Goal: Task Accomplishment & Management: Use online tool/utility

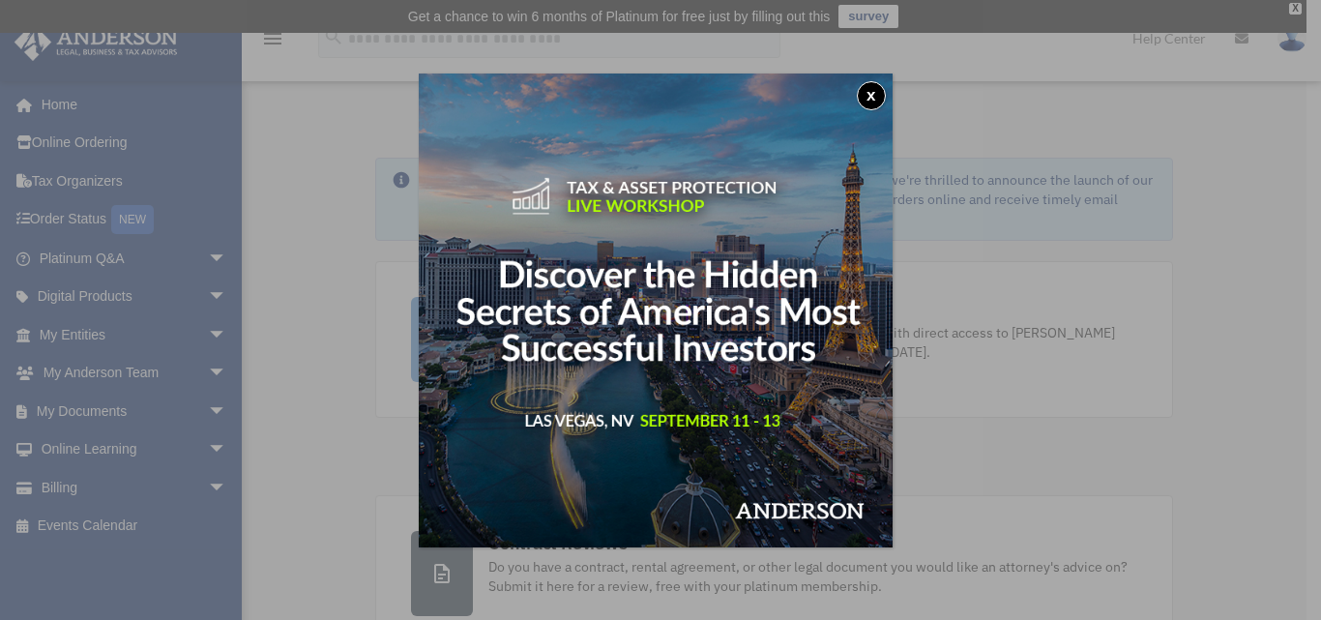
click at [873, 95] on button "x" at bounding box center [871, 95] width 29 height 29
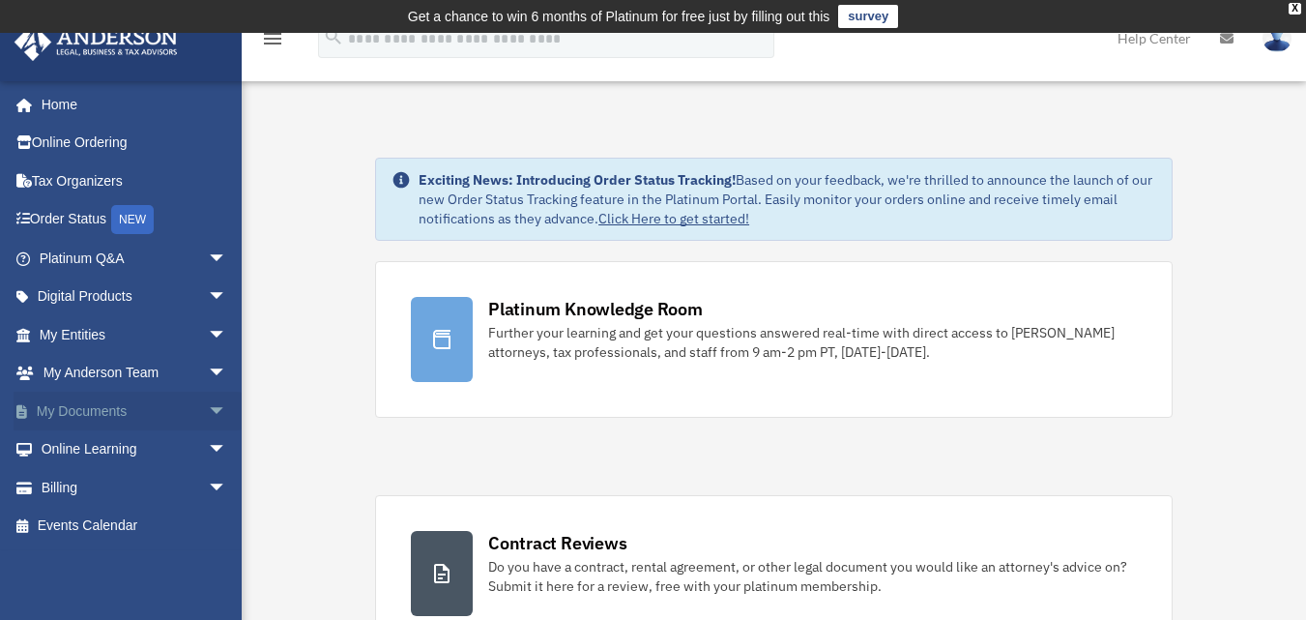
click at [98, 410] on link "My Documents arrow_drop_down" at bounding box center [135, 411] width 243 height 39
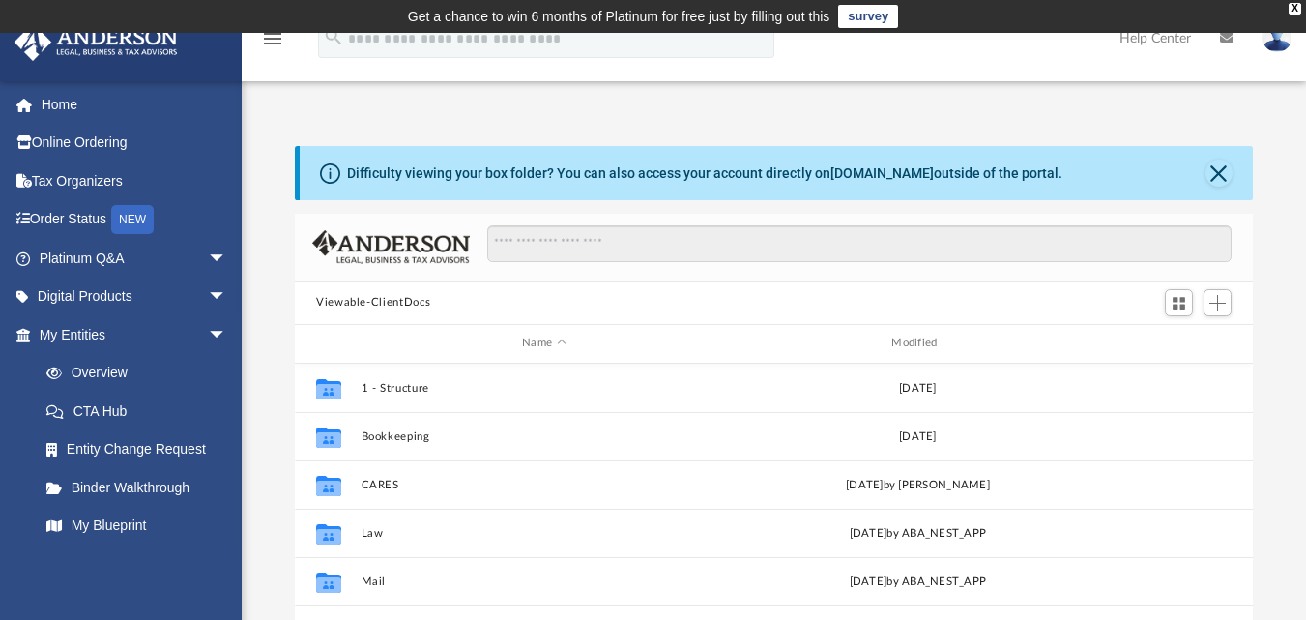
scroll to position [425, 944]
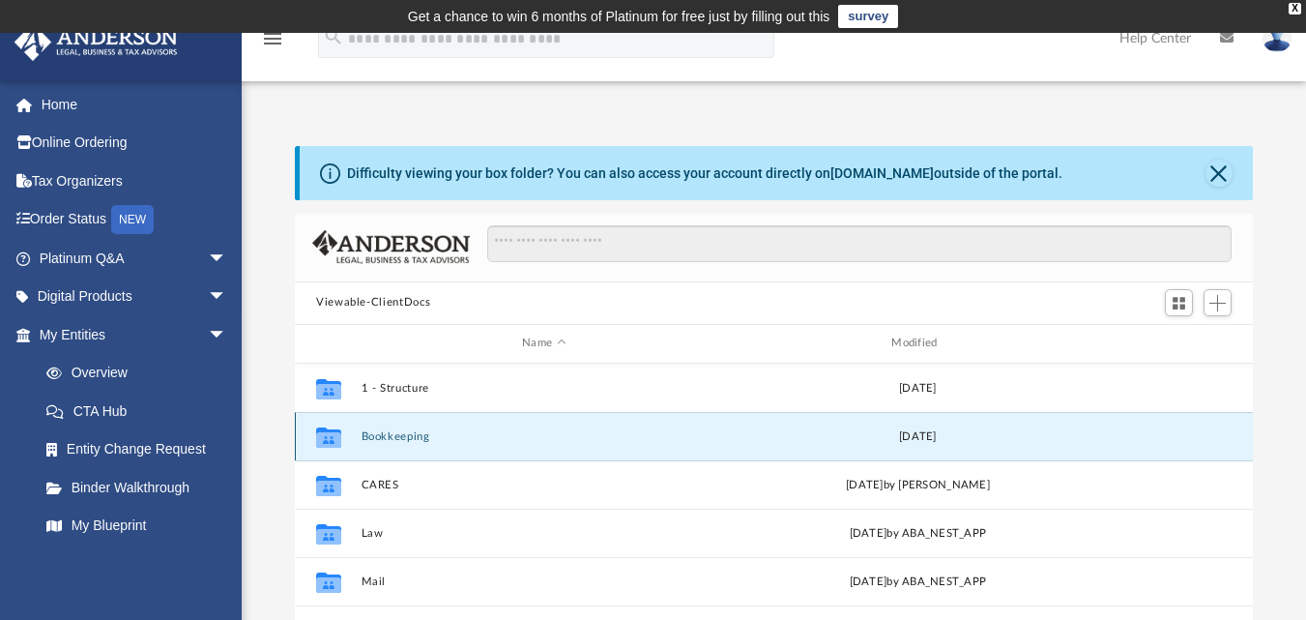
click at [389, 431] on button "Bookkeeping" at bounding box center [544, 435] width 365 height 13
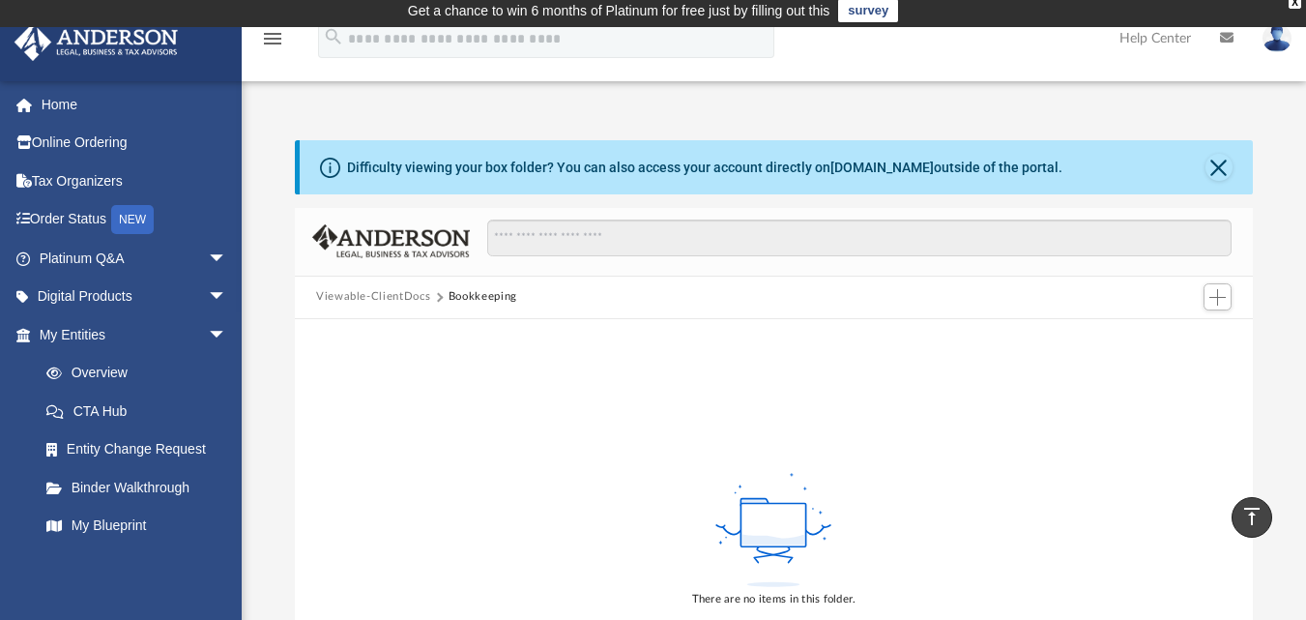
scroll to position [0, 0]
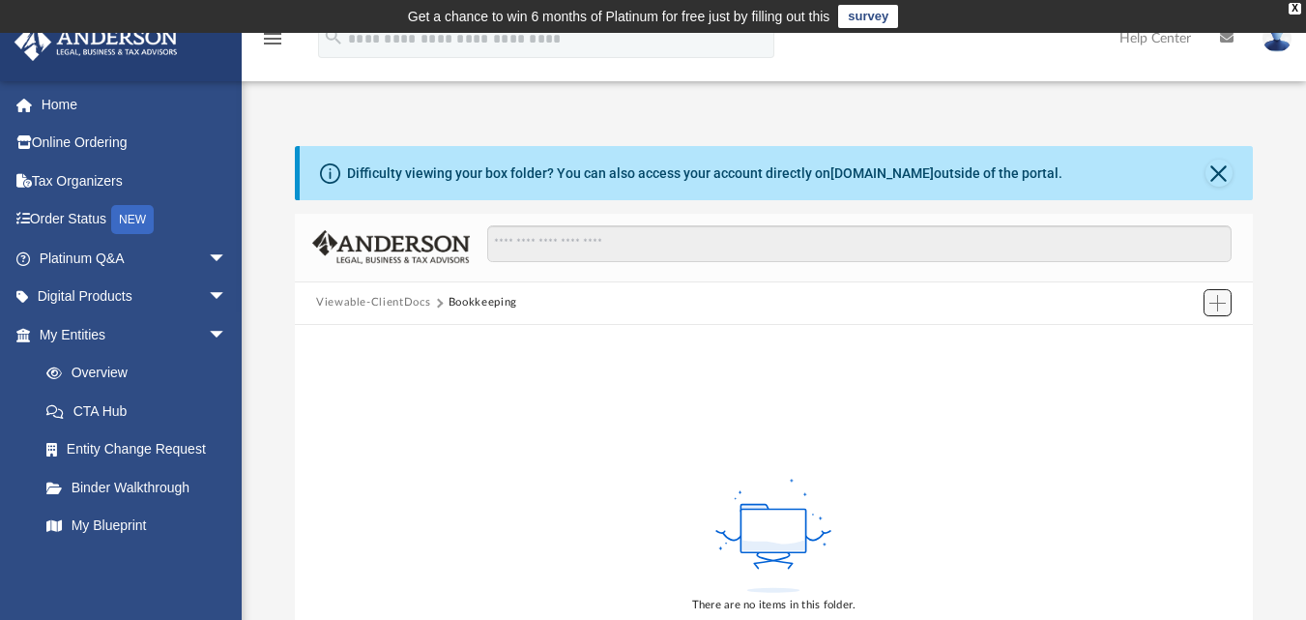
click at [1213, 299] on span "Add" at bounding box center [1217, 303] width 16 height 16
click at [1174, 334] on li "Upload" at bounding box center [1190, 342] width 62 height 20
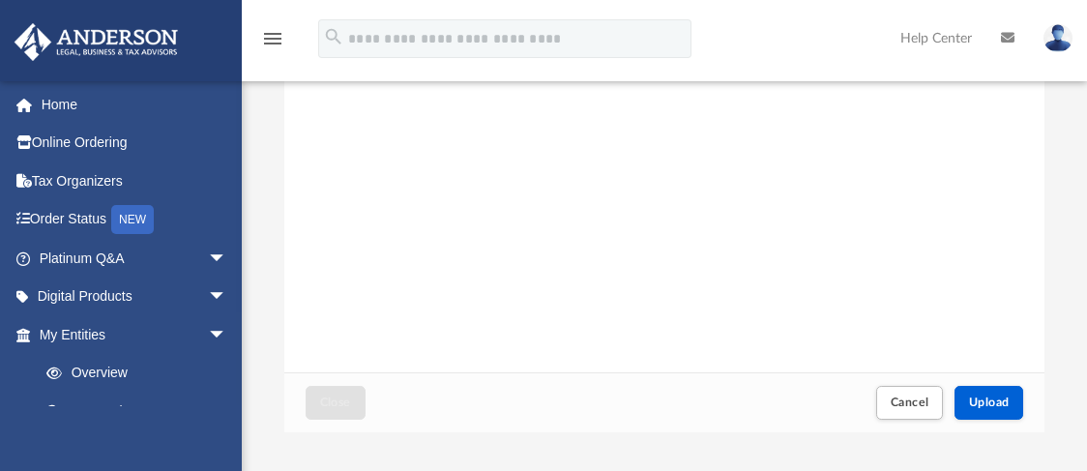
scroll to position [387, 0]
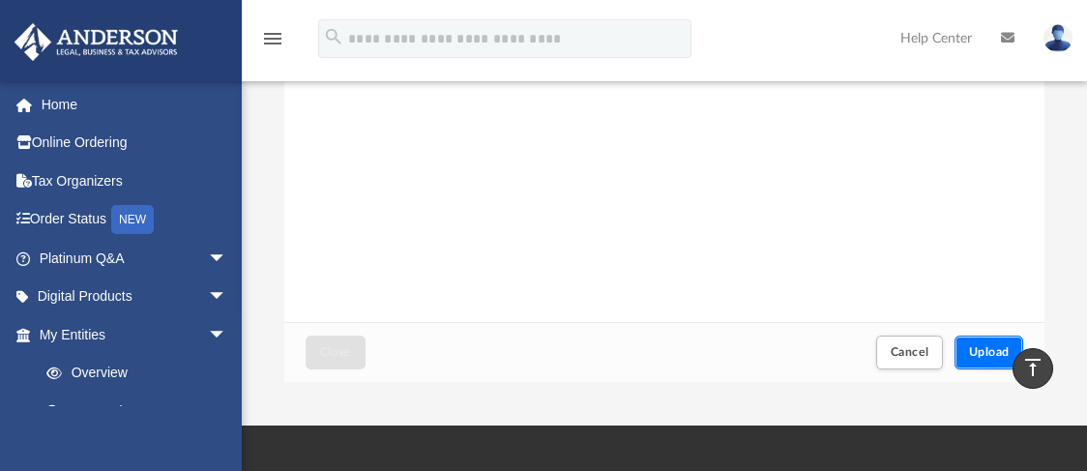
click at [973, 354] on span "Upload" at bounding box center [989, 352] width 41 height 12
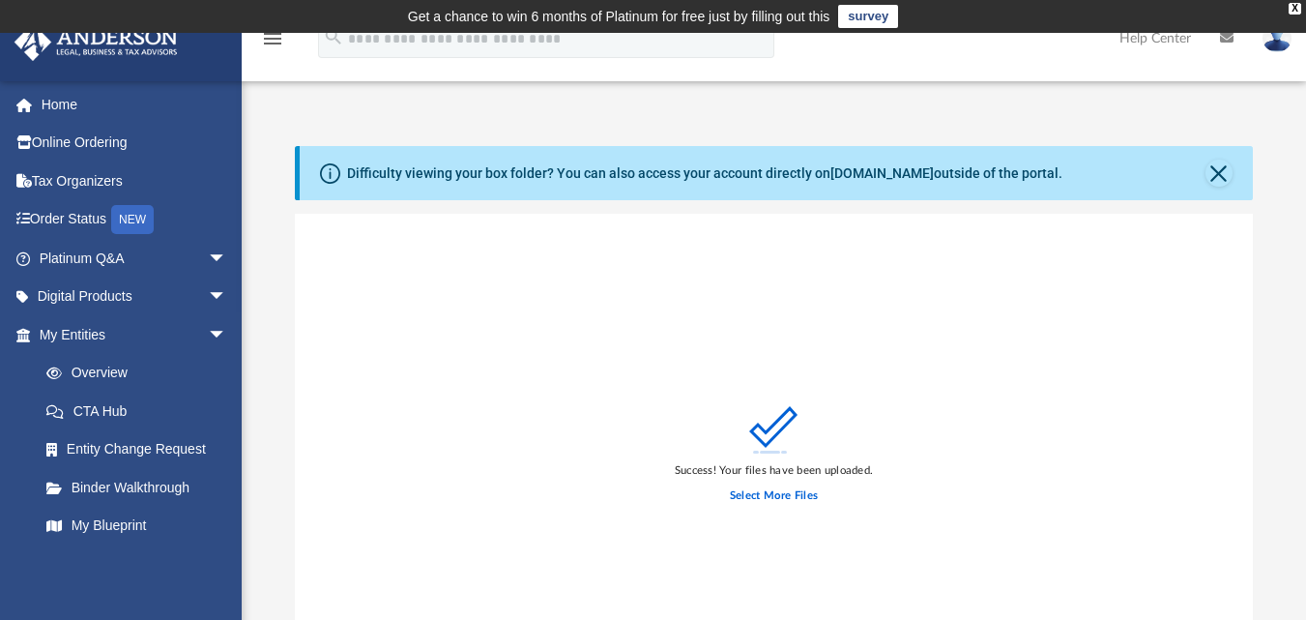
scroll to position [476, 944]
click at [752, 498] on label "Select More Files" at bounding box center [774, 495] width 88 height 17
click at [0, 0] on input "Select More Files" at bounding box center [0, 0] width 0 height 0
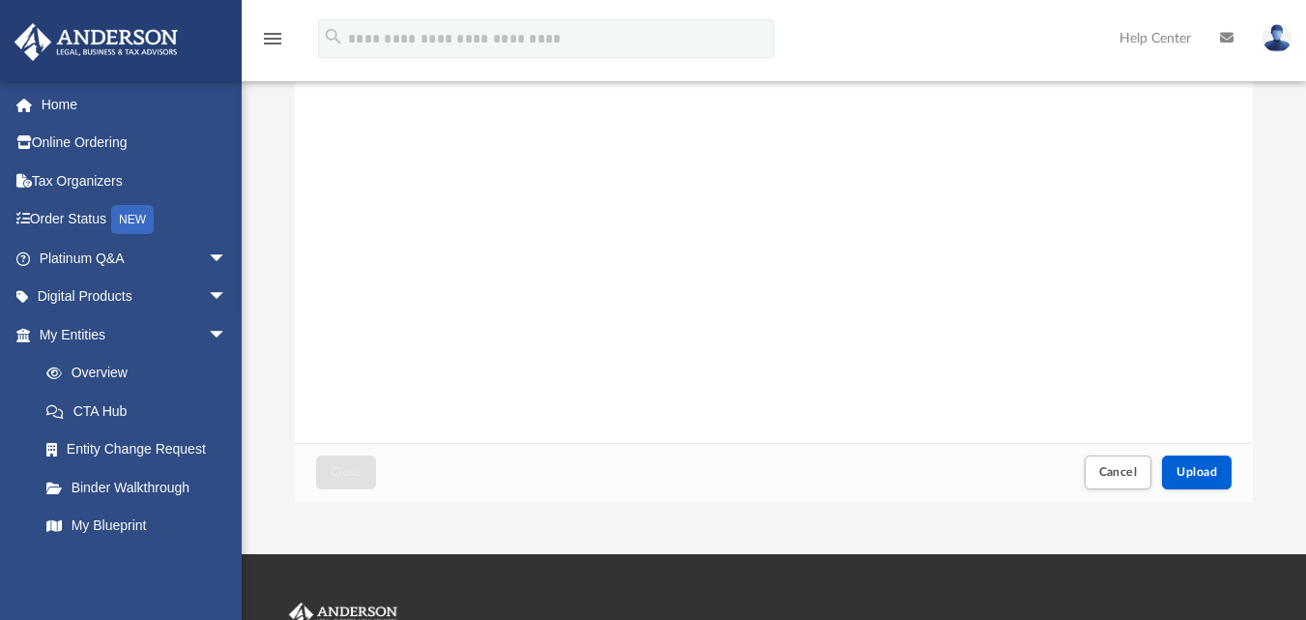
scroll to position [290, 0]
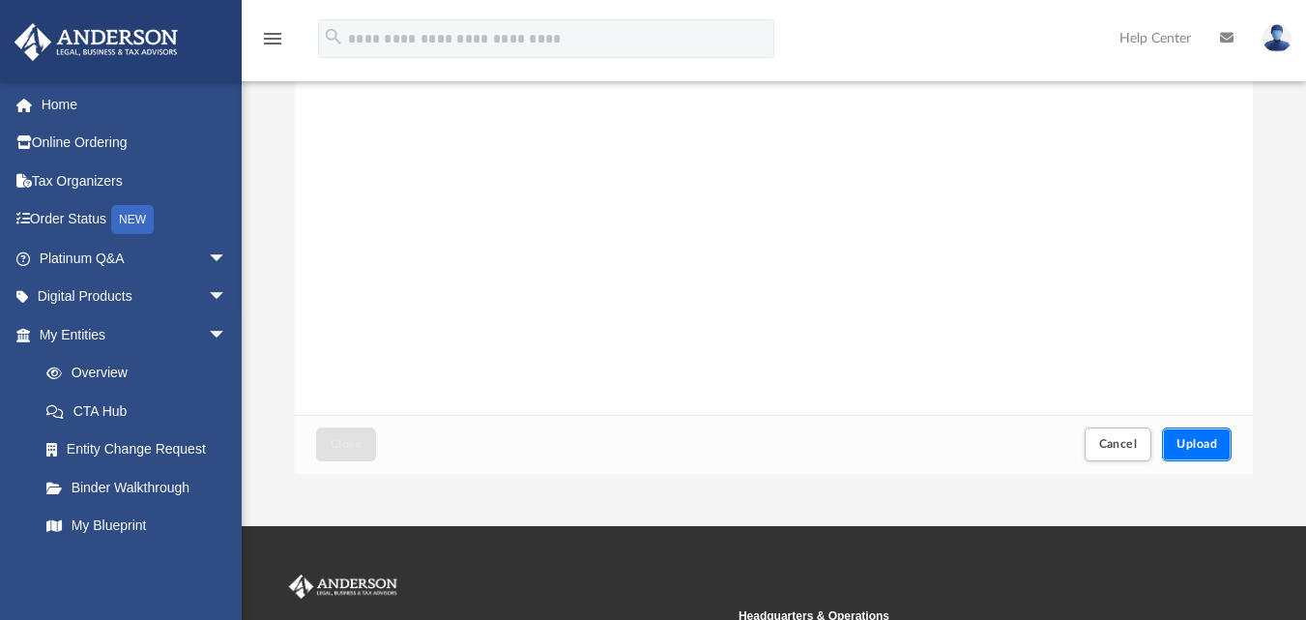
click at [1194, 436] on button "Upload" at bounding box center [1197, 444] width 70 height 34
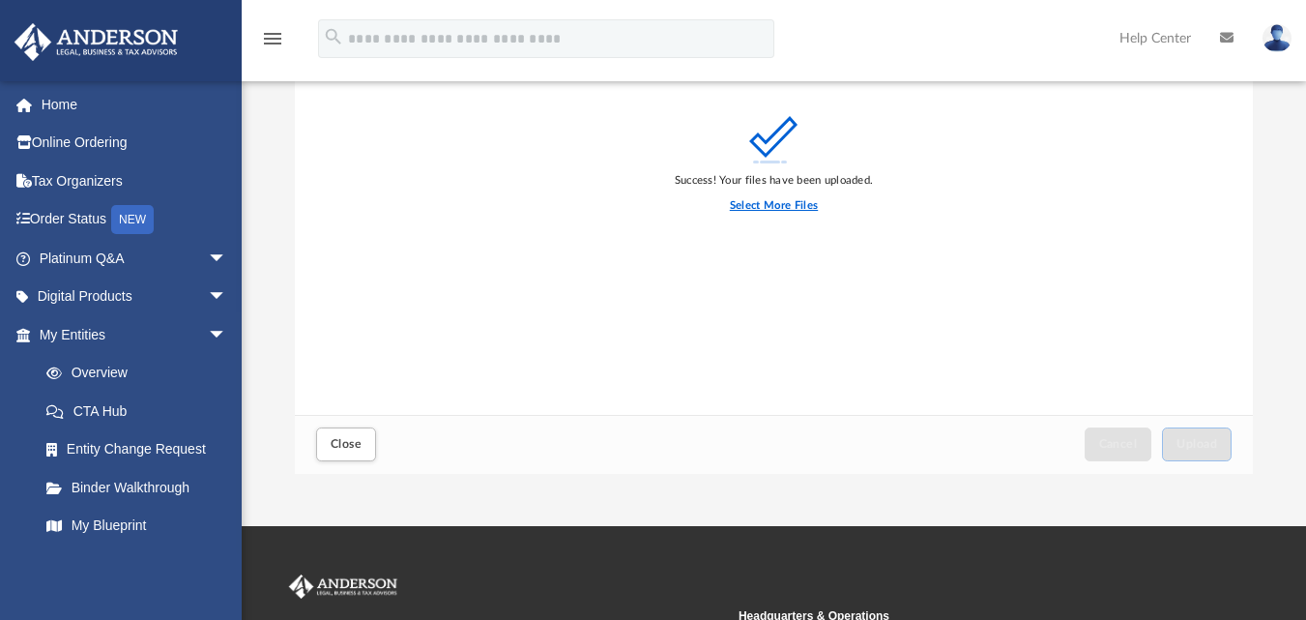
click at [780, 207] on label "Select More Files" at bounding box center [774, 205] width 88 height 17
click at [0, 0] on input "Select More Files" at bounding box center [0, 0] width 0 height 0
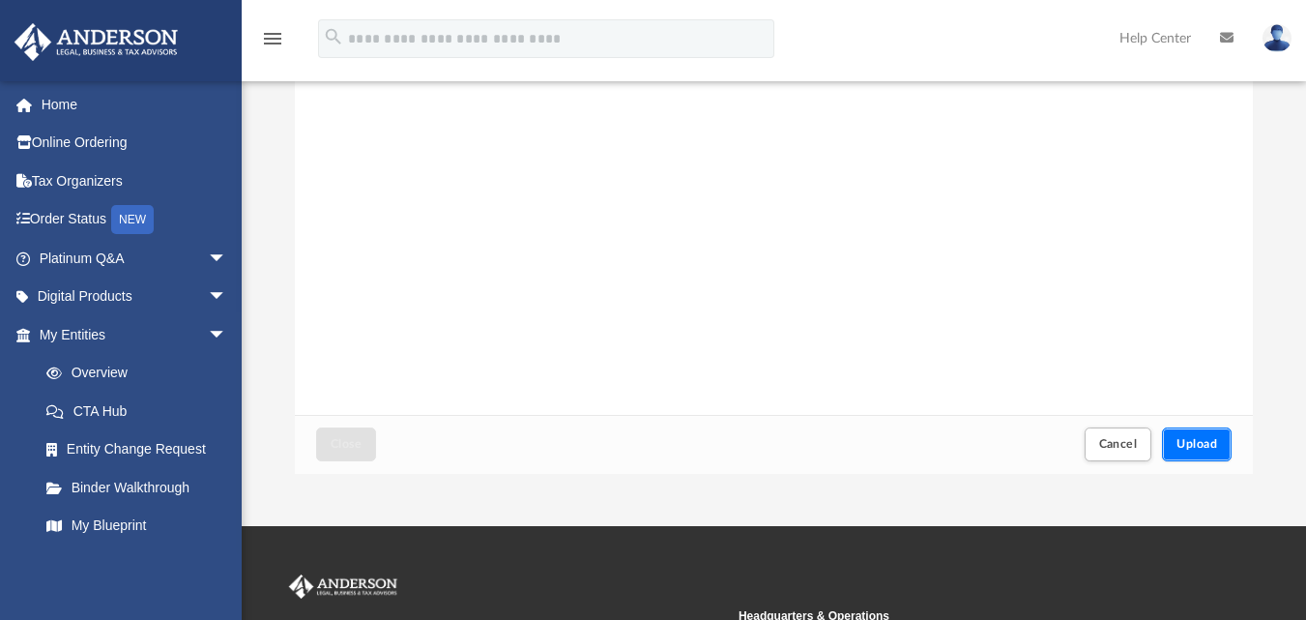
click at [1210, 445] on span "Upload" at bounding box center [1197, 444] width 41 height 12
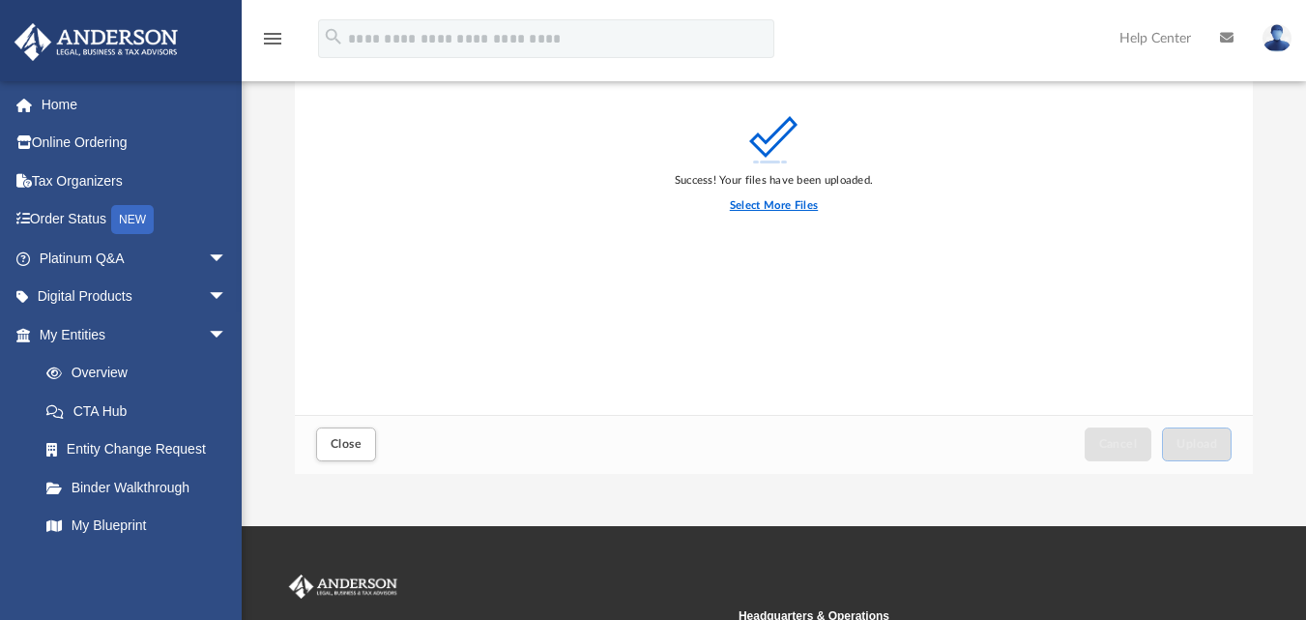
click at [778, 208] on label "Select More Files" at bounding box center [774, 205] width 88 height 17
click at [0, 0] on input "Select More Files" at bounding box center [0, 0] width 0 height 0
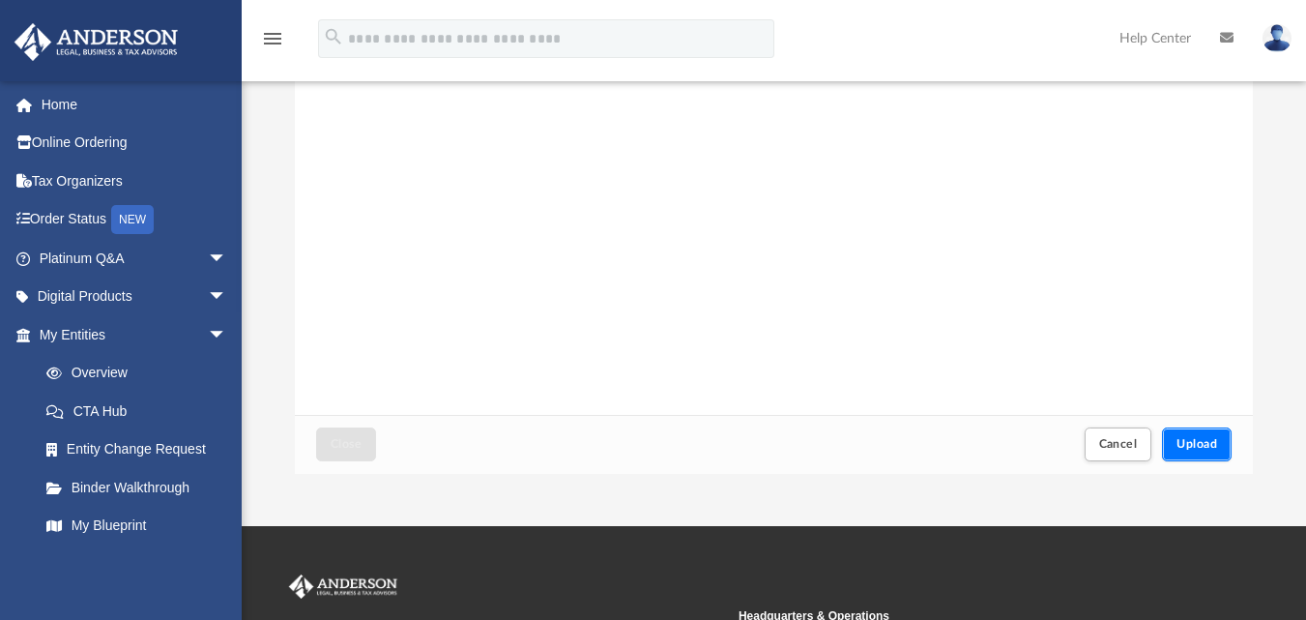
click at [1212, 443] on span "Upload" at bounding box center [1197, 444] width 41 height 12
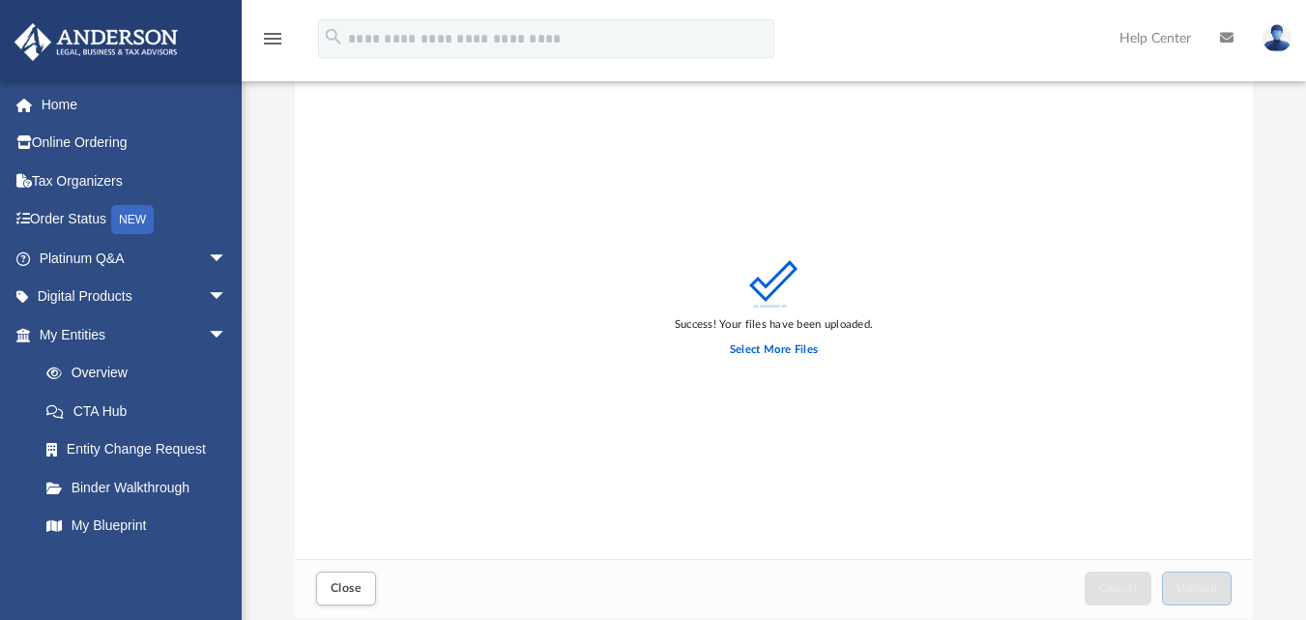
scroll to position [97, 0]
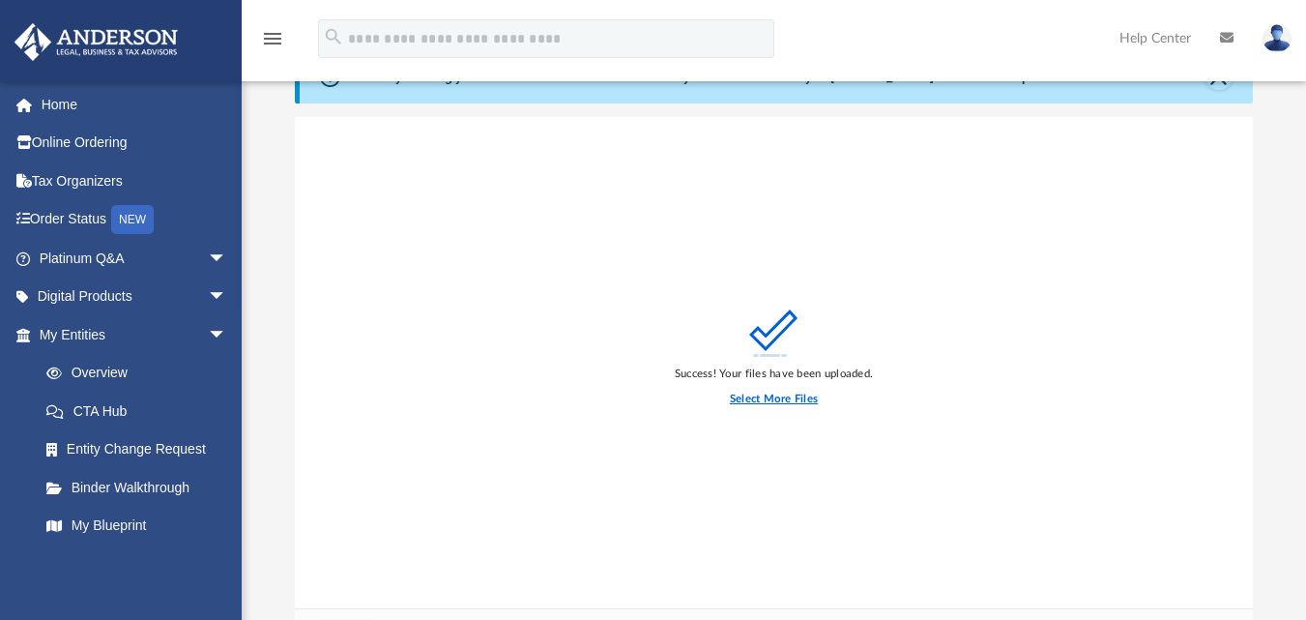
click at [802, 402] on label "Select More Files" at bounding box center [774, 399] width 88 height 17
click at [0, 0] on input "Select More Files" at bounding box center [0, 0] width 0 height 0
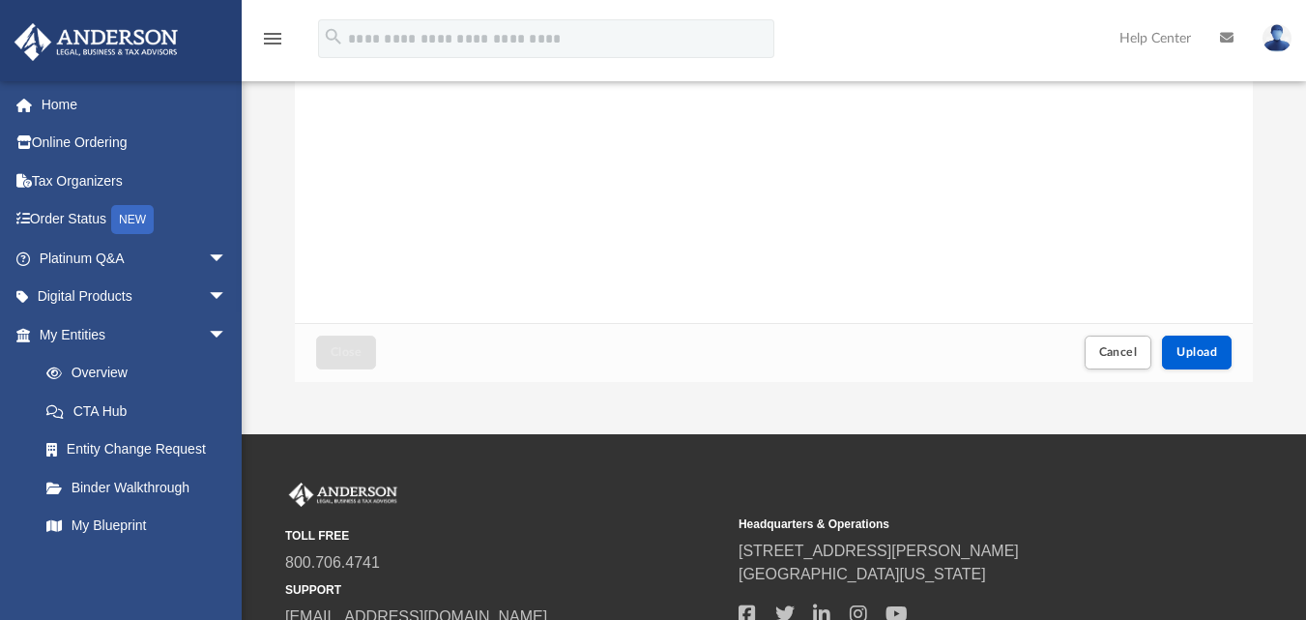
scroll to position [387, 0]
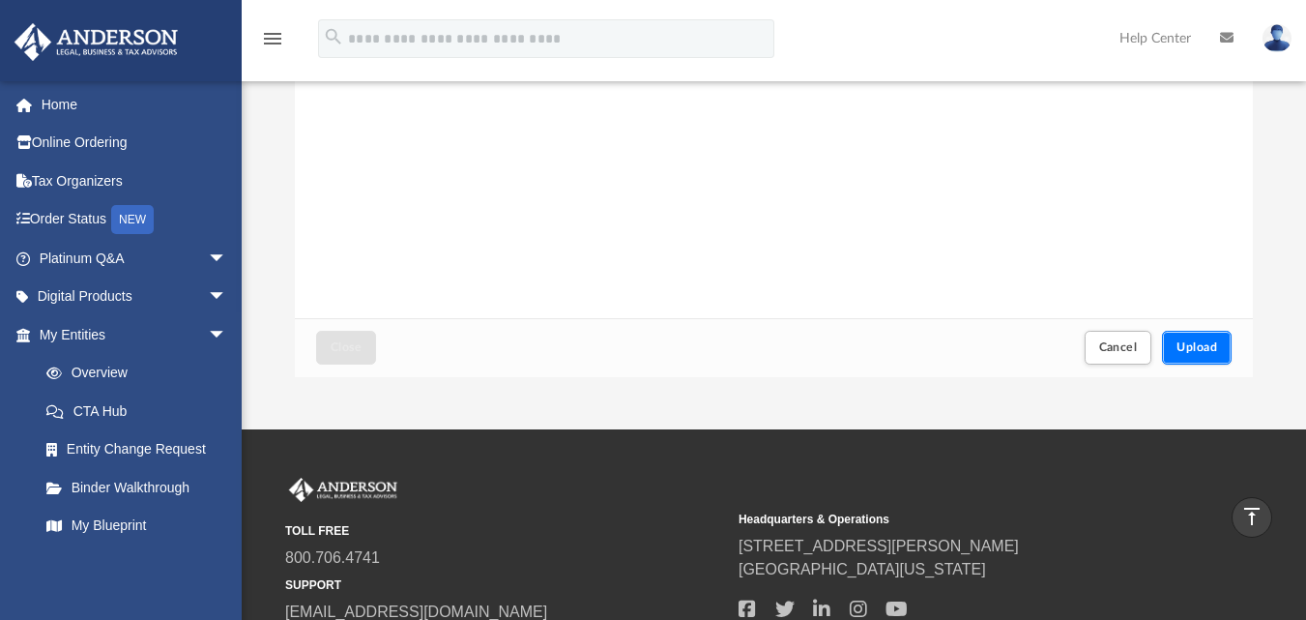
click at [1181, 339] on button "Upload" at bounding box center [1197, 348] width 70 height 34
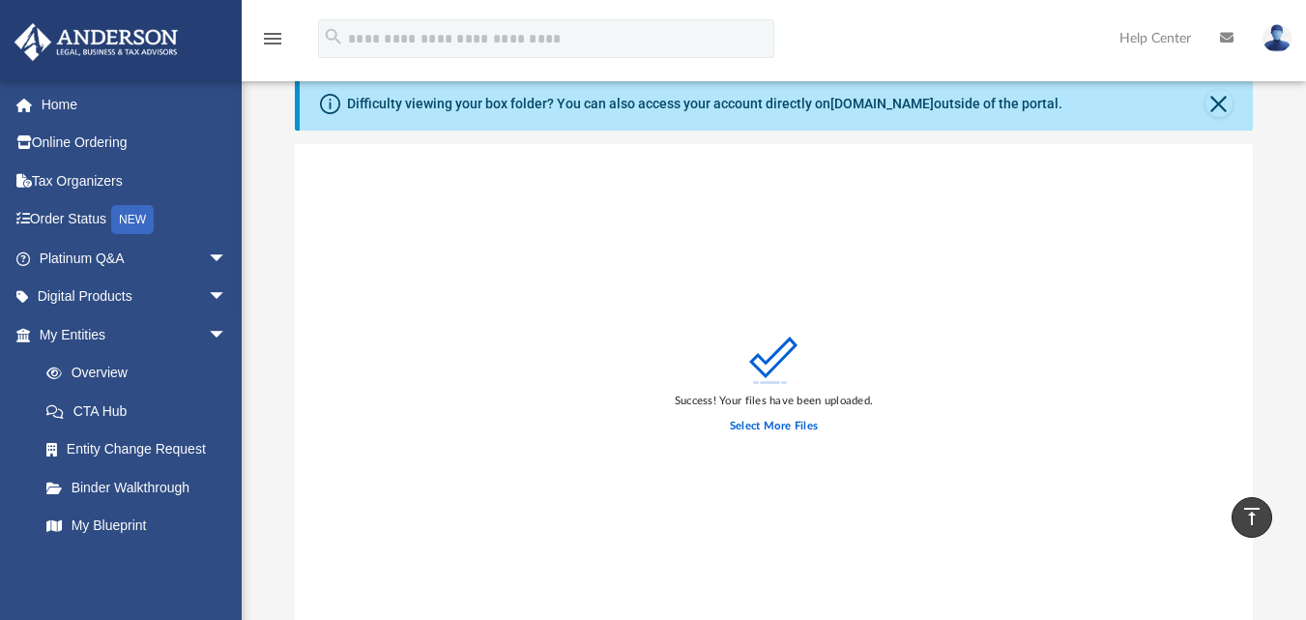
scroll to position [0, 0]
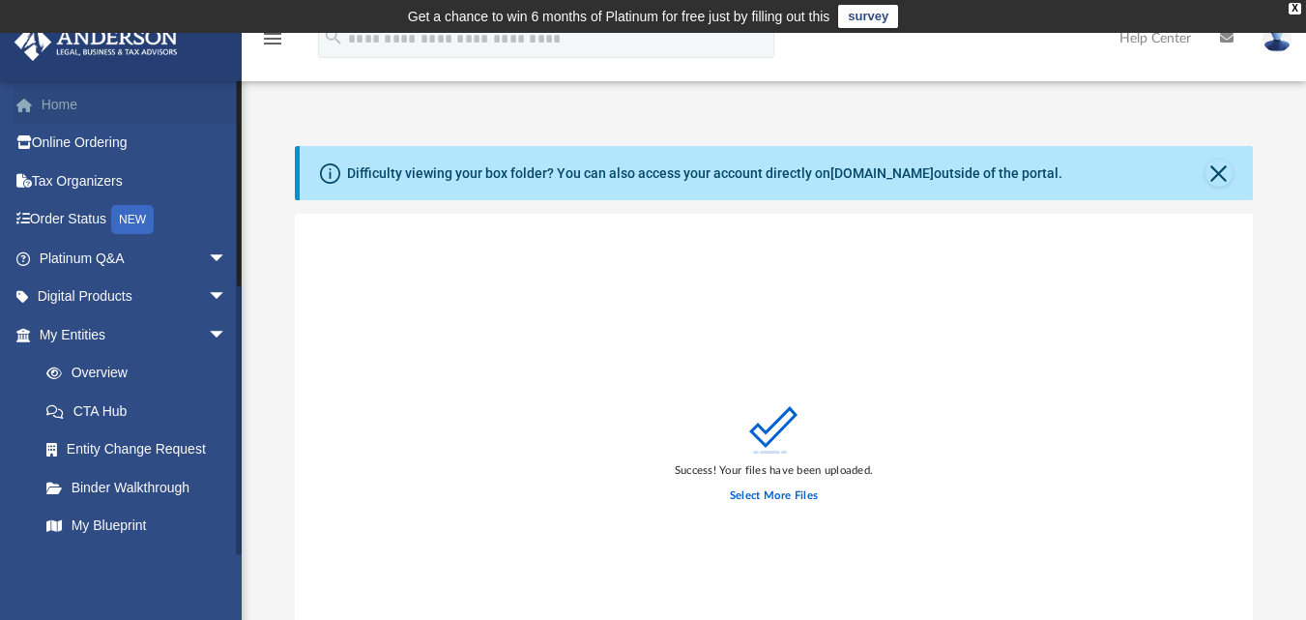
click at [55, 112] on link "Home" at bounding box center [135, 104] width 243 height 39
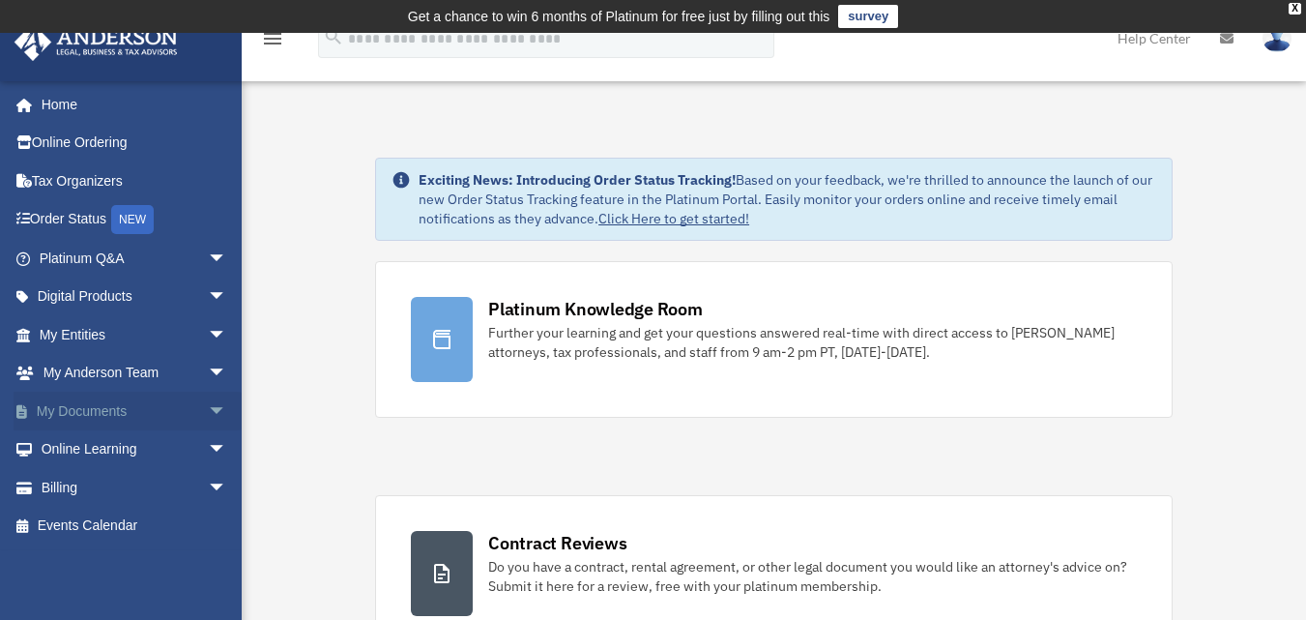
click at [93, 408] on link "My Documents arrow_drop_down" at bounding box center [135, 411] width 243 height 39
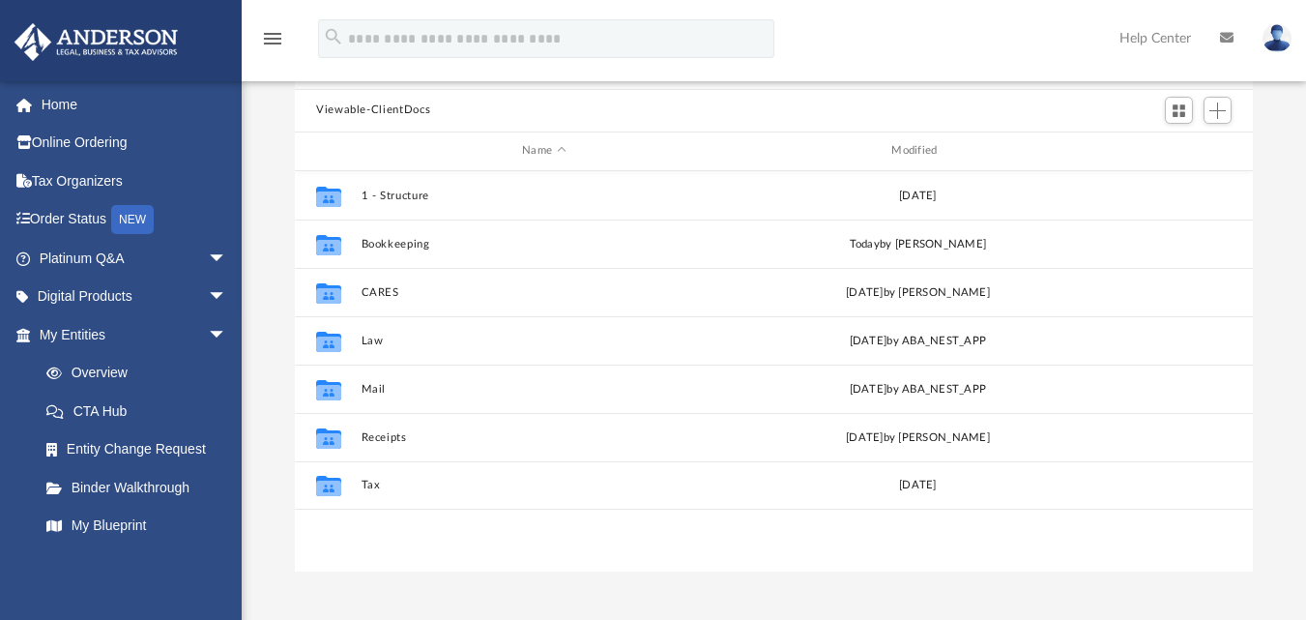
scroll to position [193, 0]
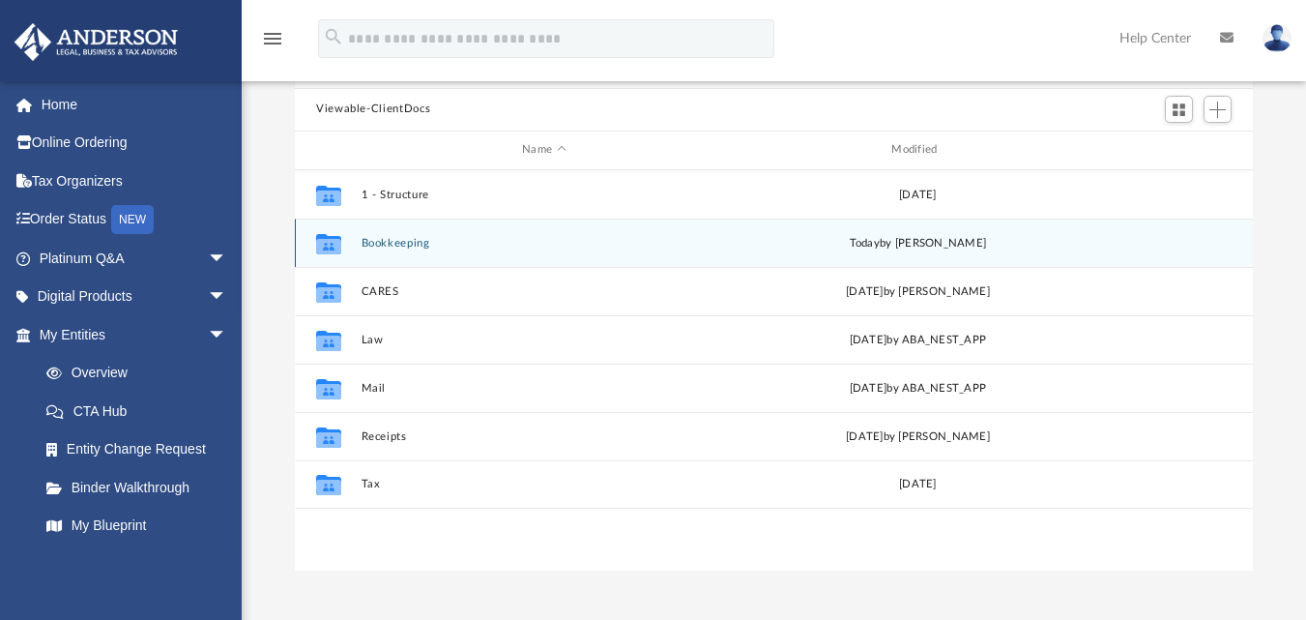
click at [329, 247] on icon "grid" at bounding box center [328, 245] width 25 height 15
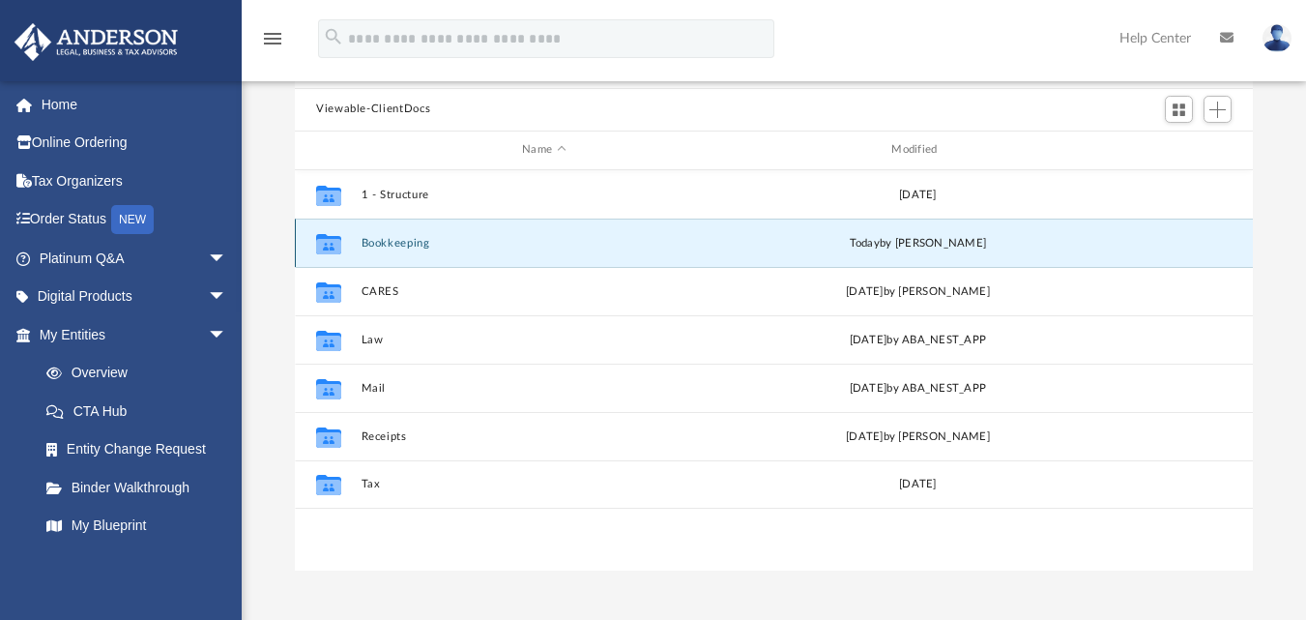
click at [329, 247] on icon "grid" at bounding box center [328, 245] width 25 height 15
click at [531, 240] on button "Bookkeeping" at bounding box center [544, 242] width 365 height 13
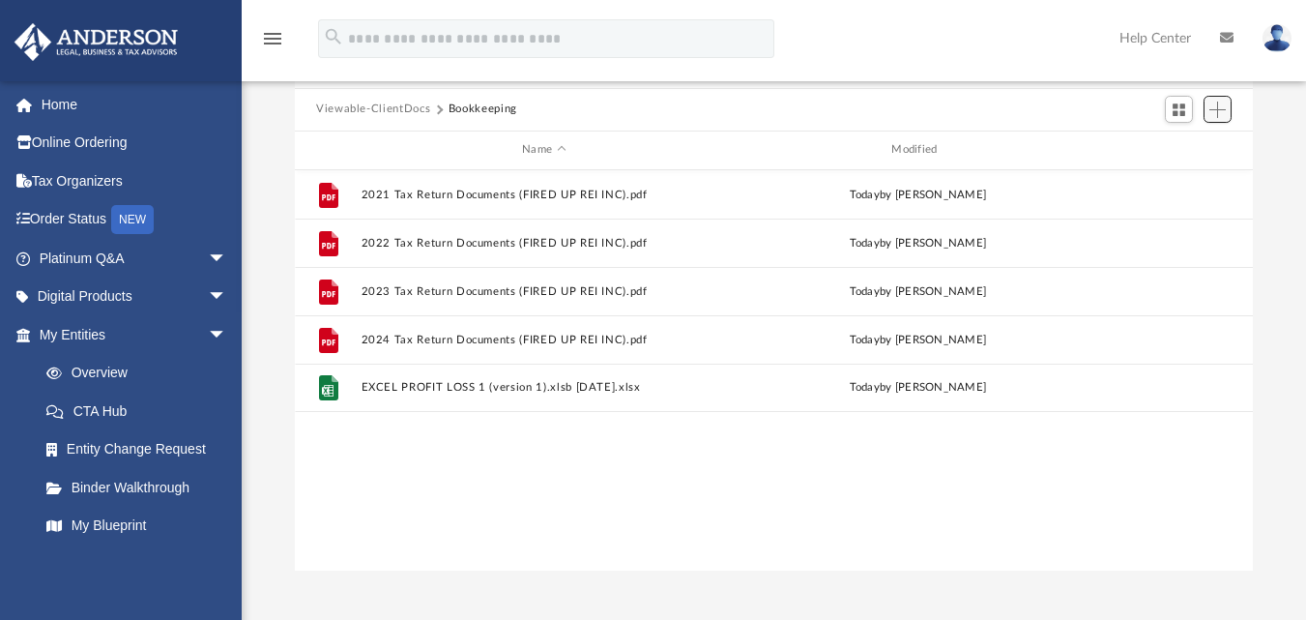
click at [1225, 106] on span "Add" at bounding box center [1217, 110] width 16 height 16
click at [1172, 153] on li "Upload" at bounding box center [1190, 148] width 62 height 20
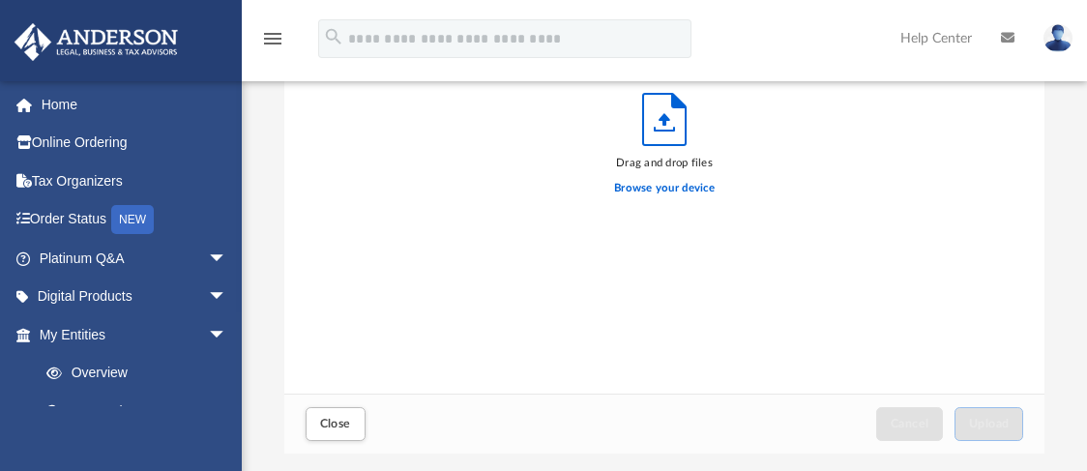
scroll to position [378, 0]
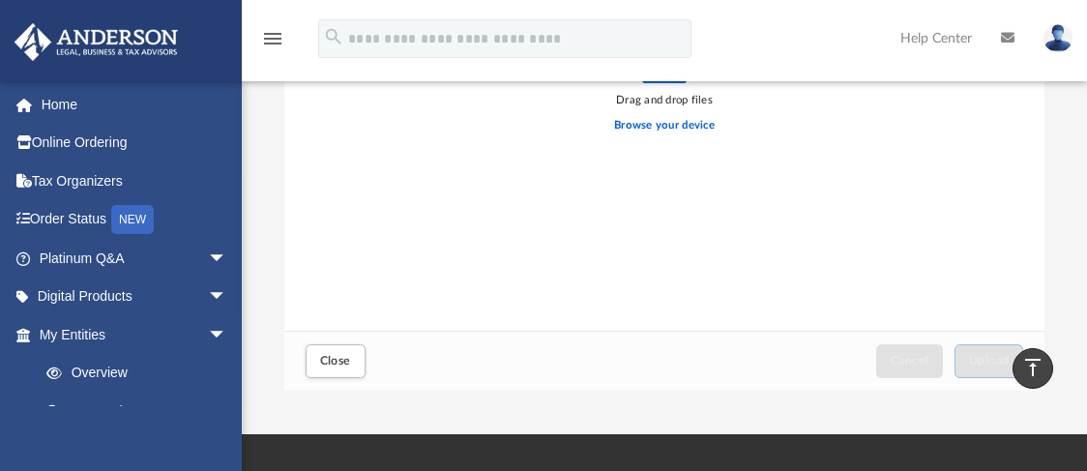
click at [1037, 361] on icon "vertical_align_top" at bounding box center [1032, 367] width 23 height 23
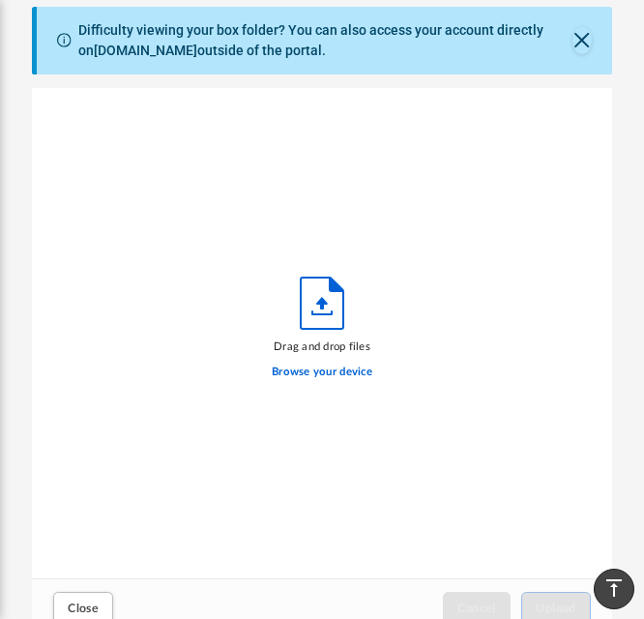
scroll to position [193, 0]
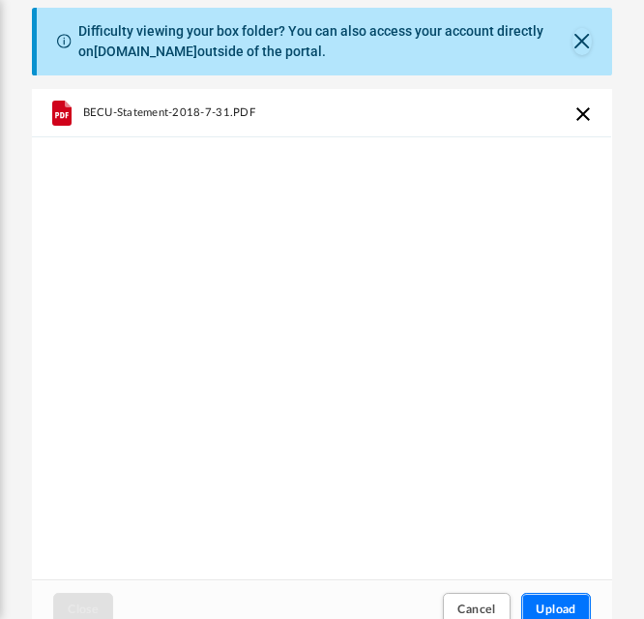
click at [542, 606] on span "Upload" at bounding box center [556, 609] width 41 height 12
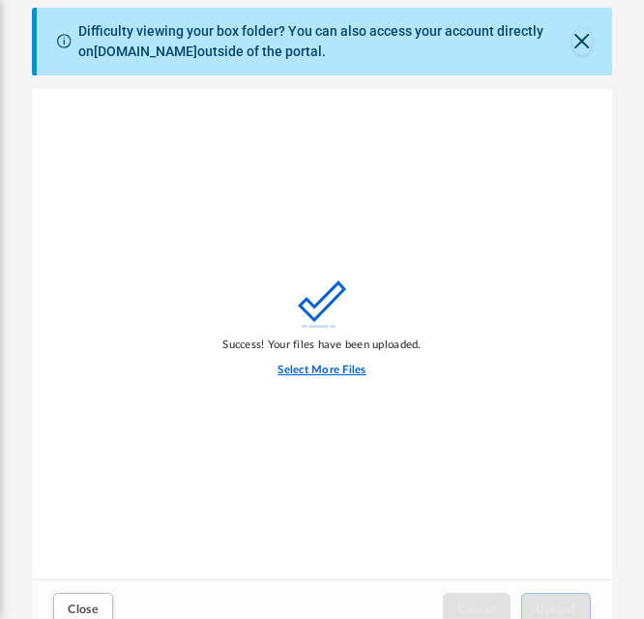
click at [344, 373] on label "Select More Files" at bounding box center [321, 370] width 88 height 17
click at [0, 0] on input "Select More Files" at bounding box center [0, 0] width 0 height 0
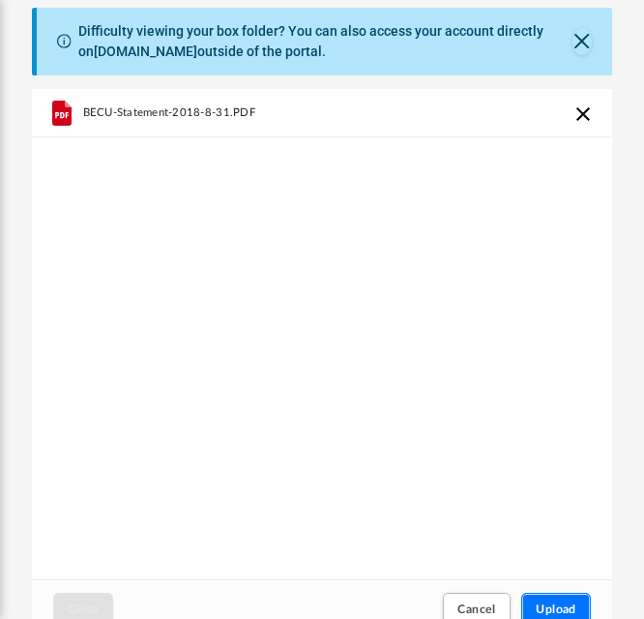
click at [548, 608] on span "Upload" at bounding box center [556, 609] width 41 height 12
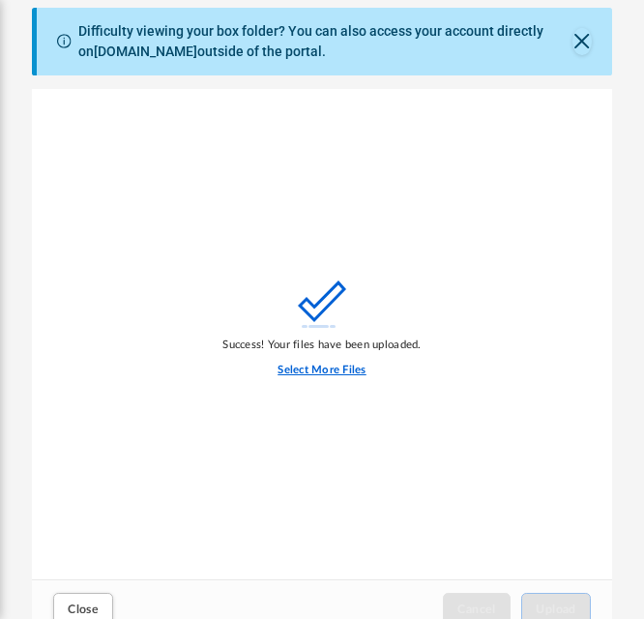
click at [363, 367] on label "Select More Files" at bounding box center [321, 370] width 88 height 17
click at [0, 0] on input "Select More Files" at bounding box center [0, 0] width 0 height 0
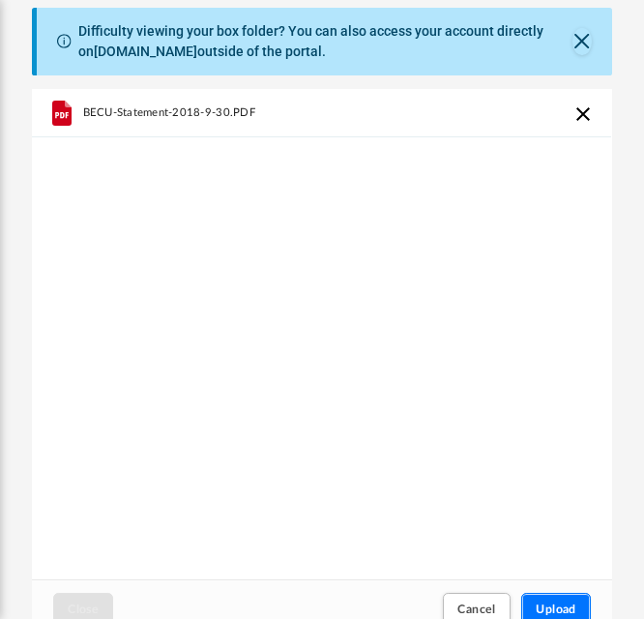
click at [545, 609] on span "Upload" at bounding box center [556, 609] width 41 height 12
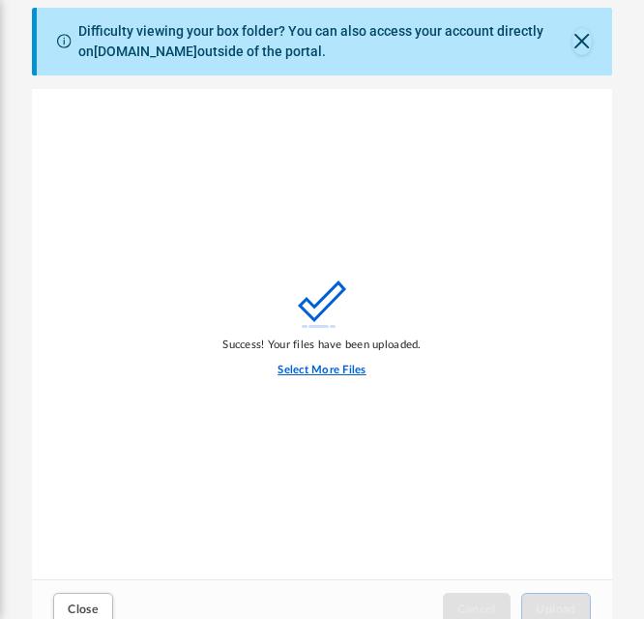
click at [349, 367] on label "Select More Files" at bounding box center [321, 370] width 88 height 17
click at [0, 0] on input "Select More Files" at bounding box center [0, 0] width 0 height 0
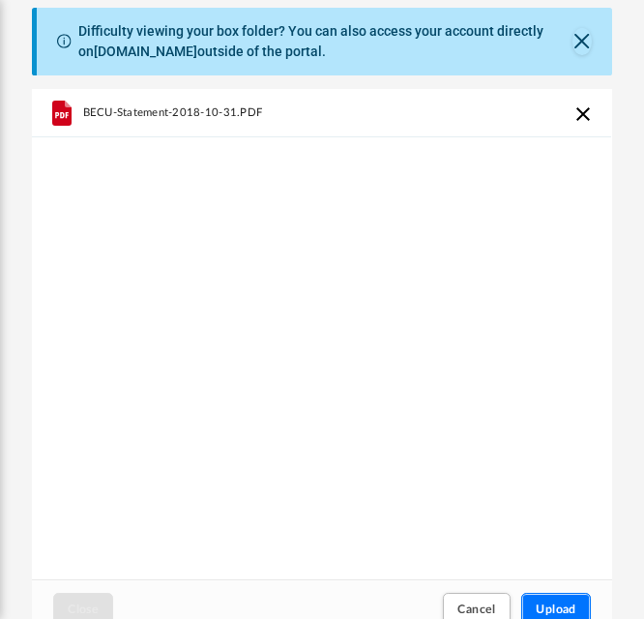
click at [552, 604] on span "Upload" at bounding box center [556, 609] width 41 height 12
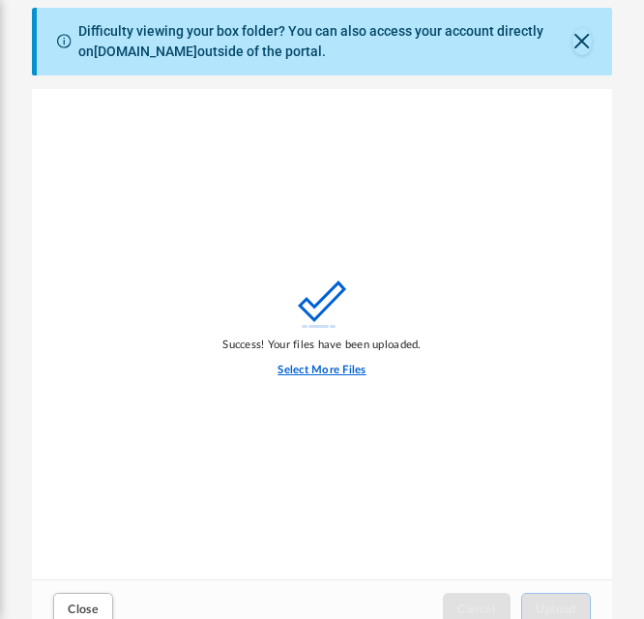
click at [339, 368] on label "Select More Files" at bounding box center [321, 370] width 88 height 17
click at [0, 0] on input "Select More Files" at bounding box center [0, 0] width 0 height 0
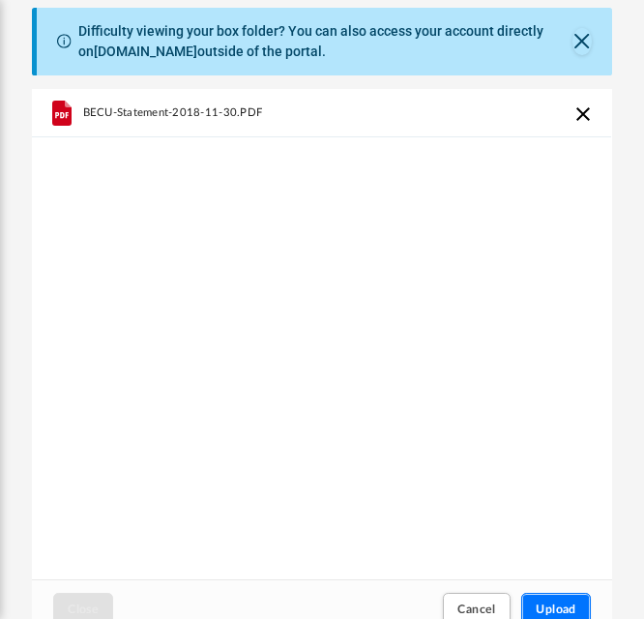
click at [552, 603] on span "Upload" at bounding box center [556, 609] width 41 height 12
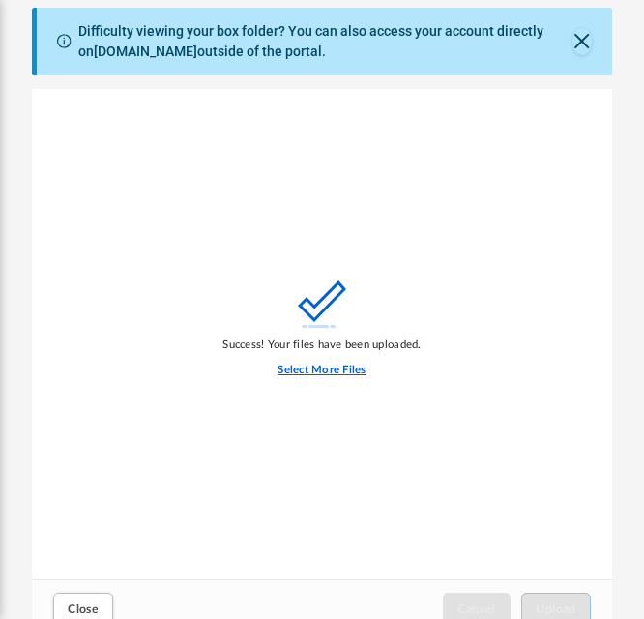
click at [318, 365] on label "Select More Files" at bounding box center [321, 370] width 88 height 17
click at [0, 0] on input "Select More Files" at bounding box center [0, 0] width 0 height 0
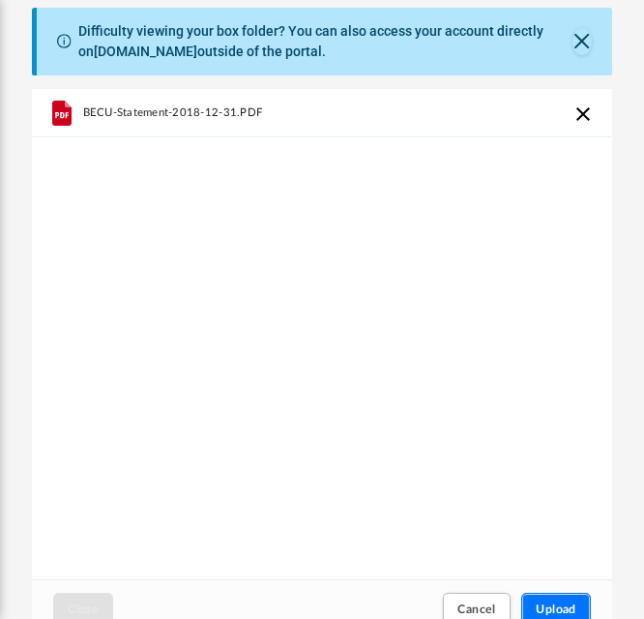
click at [546, 603] on span "Upload" at bounding box center [556, 609] width 41 height 12
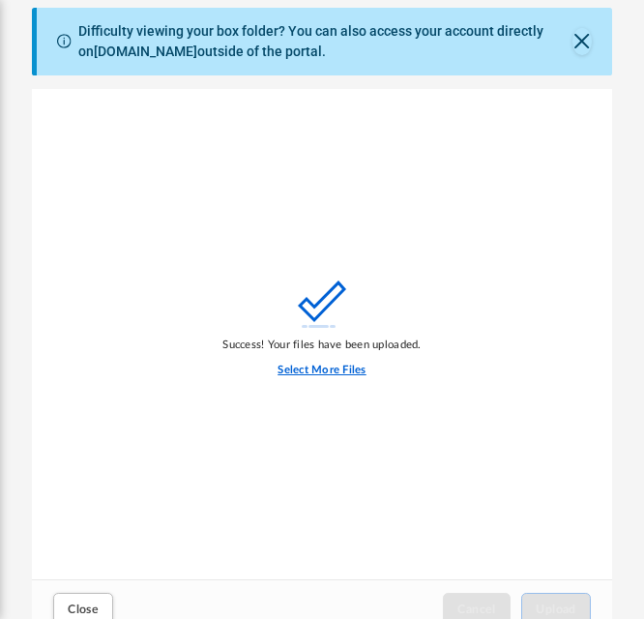
click at [319, 372] on label "Select More Files" at bounding box center [321, 370] width 88 height 17
click at [0, 0] on input "Select More Files" at bounding box center [0, 0] width 0 height 0
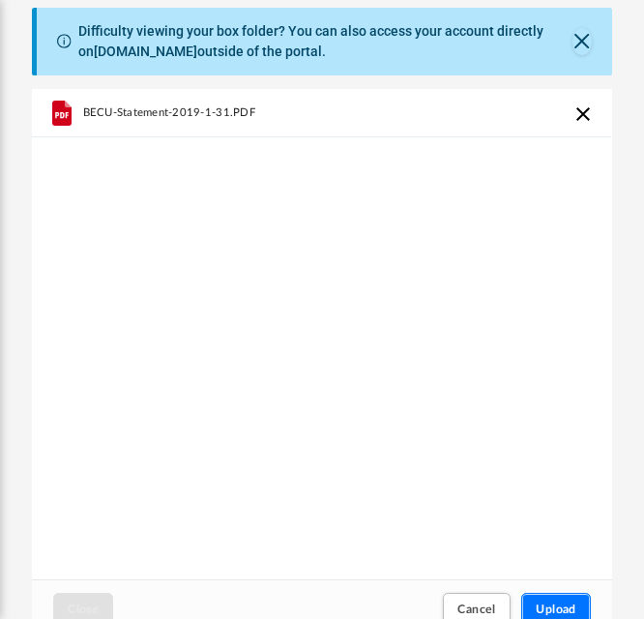
click at [563, 599] on button "Upload" at bounding box center [556, 610] width 70 height 34
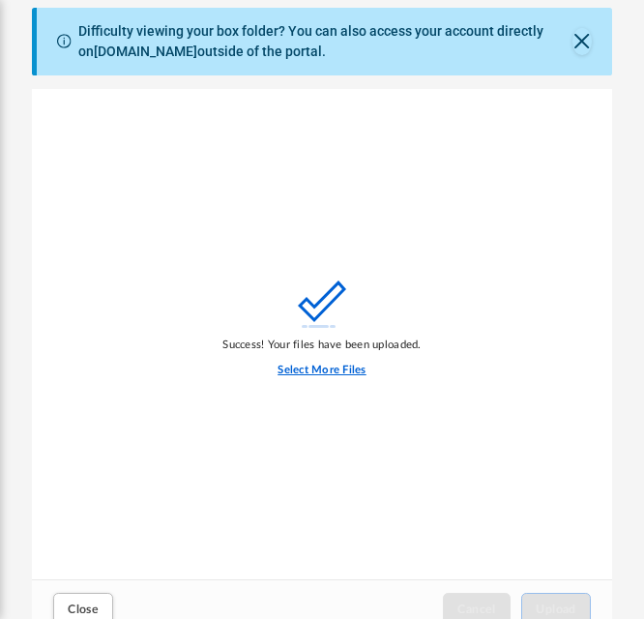
click at [299, 366] on label "Select More Files" at bounding box center [321, 370] width 88 height 17
click at [0, 0] on input "Select More Files" at bounding box center [0, 0] width 0 height 0
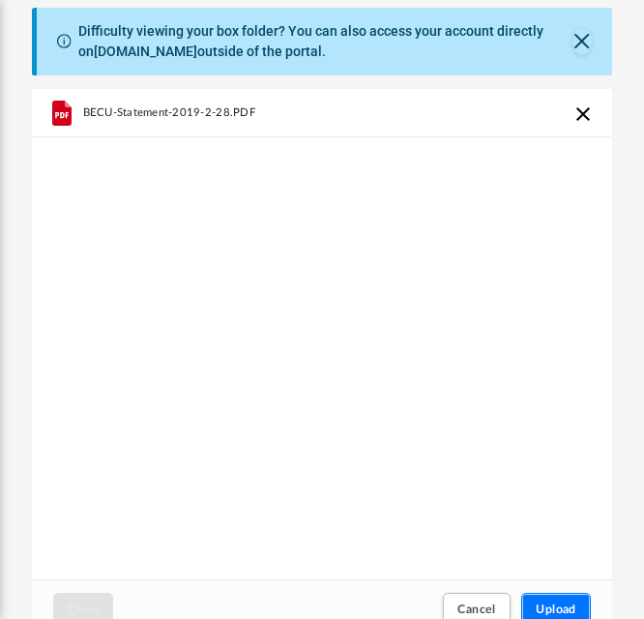
click at [562, 607] on span "Upload" at bounding box center [556, 609] width 41 height 12
click at [545, 601] on button "Upload" at bounding box center [556, 610] width 70 height 34
click at [567, 609] on span "Upload" at bounding box center [556, 609] width 41 height 12
click at [560, 605] on span "Upload" at bounding box center [556, 609] width 41 height 12
click at [569, 606] on span "Upload" at bounding box center [556, 609] width 41 height 12
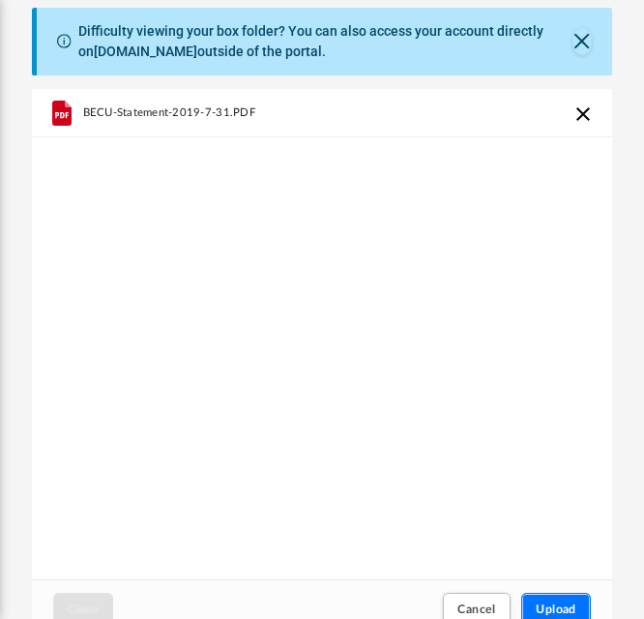
click at [557, 600] on button "Upload" at bounding box center [556, 610] width 70 height 34
click at [543, 600] on button "Upload" at bounding box center [556, 610] width 70 height 34
click at [550, 597] on button "Upload" at bounding box center [556, 610] width 70 height 34
click at [557, 606] on span "Upload" at bounding box center [556, 609] width 41 height 12
click at [559, 611] on span "Upload" at bounding box center [556, 609] width 41 height 12
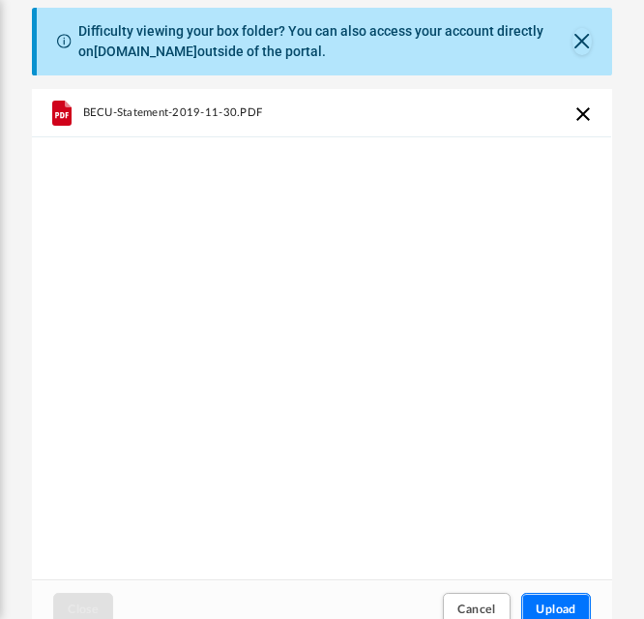
click at [559, 609] on span "Upload" at bounding box center [556, 609] width 41 height 12
click at [549, 602] on button "Upload" at bounding box center [556, 610] width 70 height 34
click at [549, 607] on span "Upload" at bounding box center [556, 609] width 41 height 12
click at [567, 603] on span "Upload" at bounding box center [556, 609] width 41 height 12
click at [546, 602] on button "Upload" at bounding box center [556, 610] width 70 height 34
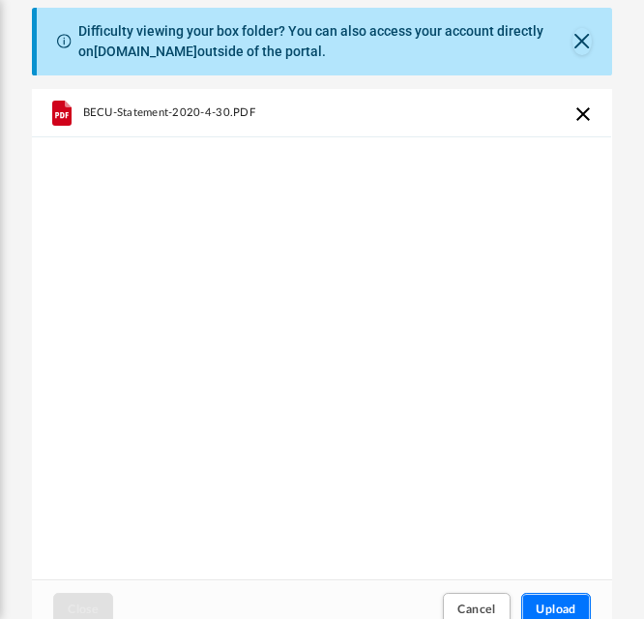
click at [571, 602] on button "Upload" at bounding box center [556, 610] width 70 height 34
click at [551, 601] on button "Upload" at bounding box center [556, 610] width 70 height 34
click at [567, 607] on span "Upload" at bounding box center [556, 609] width 41 height 12
click at [563, 603] on span "Upload" at bounding box center [556, 609] width 41 height 12
click at [553, 600] on button "Upload" at bounding box center [556, 610] width 70 height 34
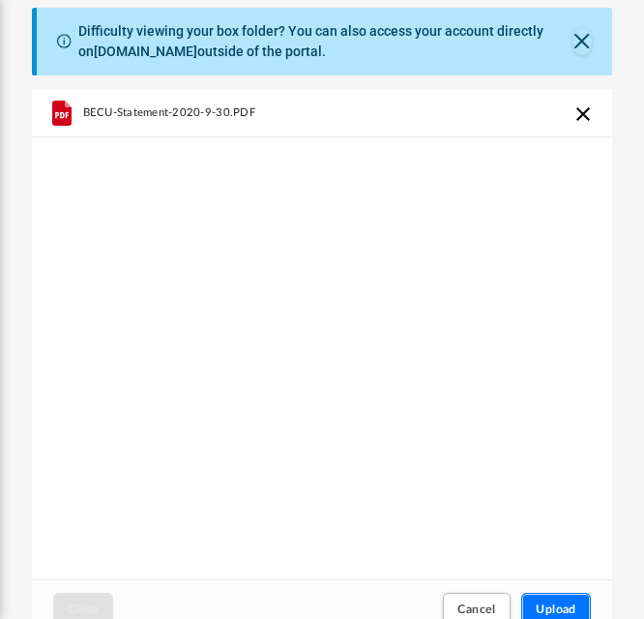
click at [561, 603] on span "Upload" at bounding box center [556, 609] width 41 height 12
click at [567, 600] on button "Upload" at bounding box center [556, 610] width 70 height 34
click at [550, 604] on span "Upload" at bounding box center [556, 609] width 41 height 12
click at [567, 603] on span "Upload" at bounding box center [556, 609] width 41 height 12
click at [555, 606] on span "Upload" at bounding box center [556, 609] width 41 height 12
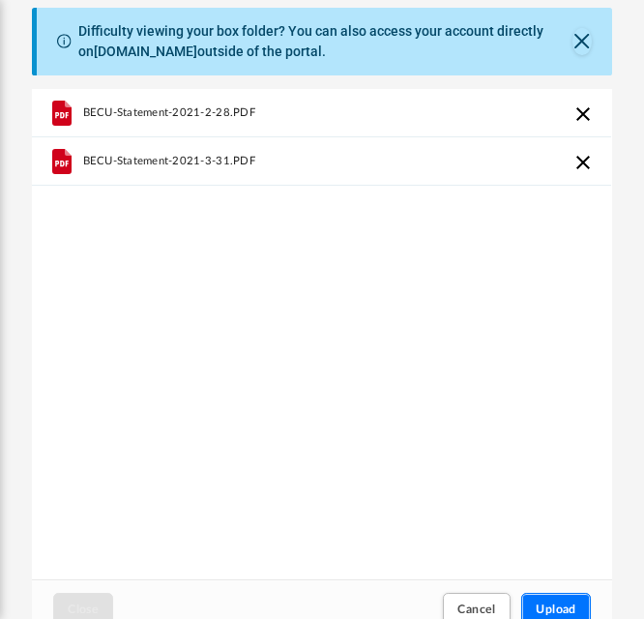
click at [566, 601] on button "Upload" at bounding box center [556, 610] width 70 height 34
click at [548, 599] on button "Upload" at bounding box center [556, 610] width 70 height 34
click at [545, 600] on button "Upload" at bounding box center [556, 610] width 70 height 34
